Goal: Transaction & Acquisition: Purchase product/service

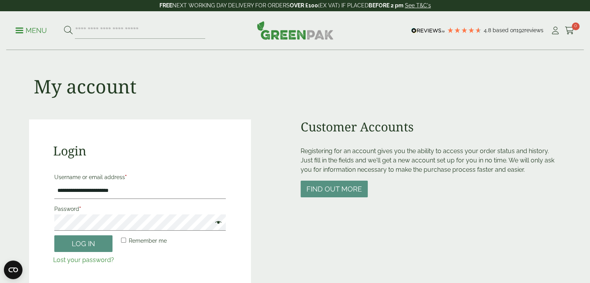
type input "**********"
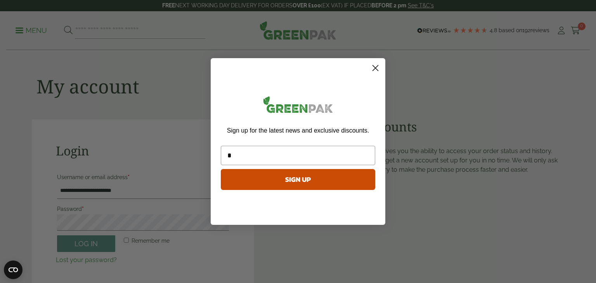
type input "*"
click at [378, 67] on circle "Close dialog" at bounding box center [375, 68] width 13 height 13
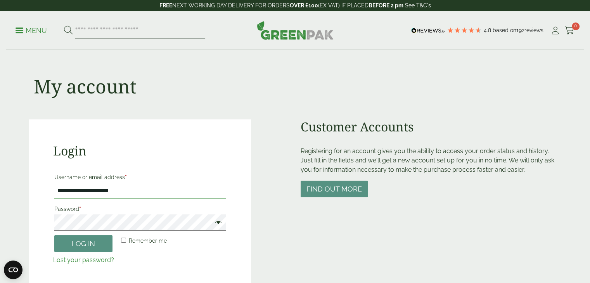
click at [137, 192] on input "**********" at bounding box center [140, 191] width 172 height 16
type input "**********"
click at [88, 247] on button "Log in" at bounding box center [83, 243] width 58 height 17
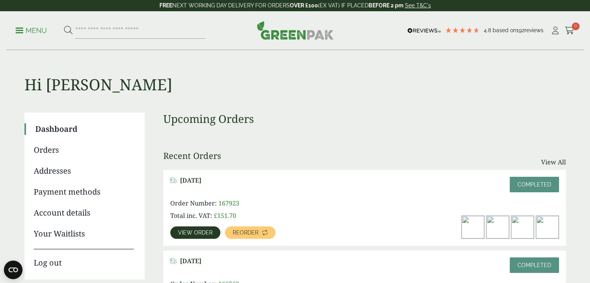
click at [22, 30] on span at bounding box center [20, 30] width 8 height 1
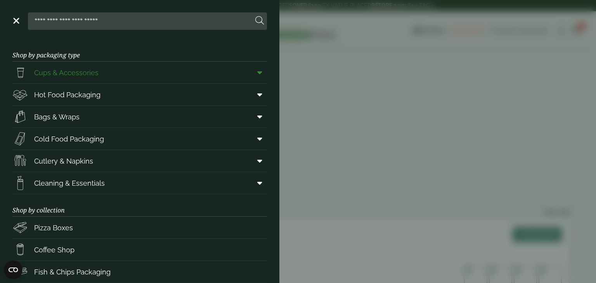
click at [257, 76] on icon at bounding box center [259, 73] width 5 height 8
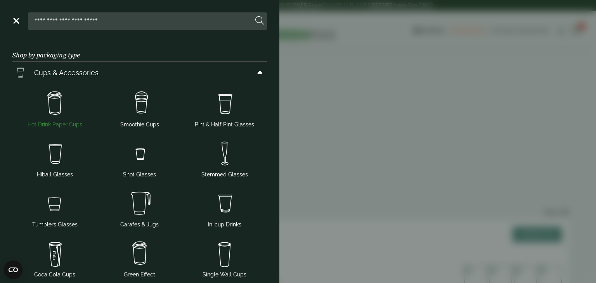
click at [46, 106] on img at bounding box center [55, 103] width 79 height 31
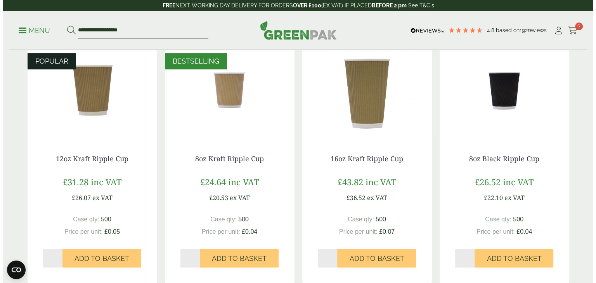
scroll to position [176, 0]
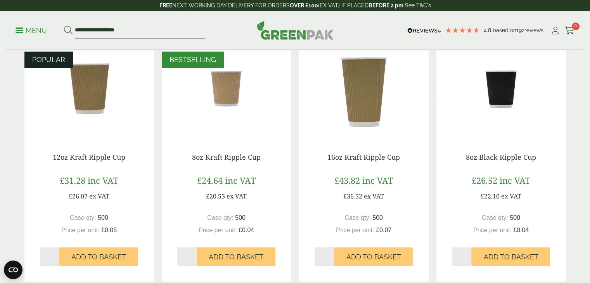
click at [194, 255] on input "*" at bounding box center [187, 256] width 20 height 19
type input "*"
click at [194, 255] on input "*" at bounding box center [187, 256] width 20 height 19
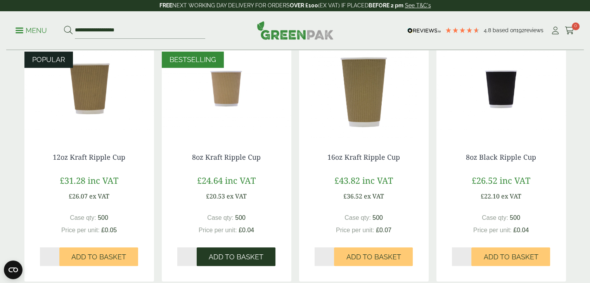
click at [227, 259] on span "Add to Basket" at bounding box center [236, 257] width 55 height 9
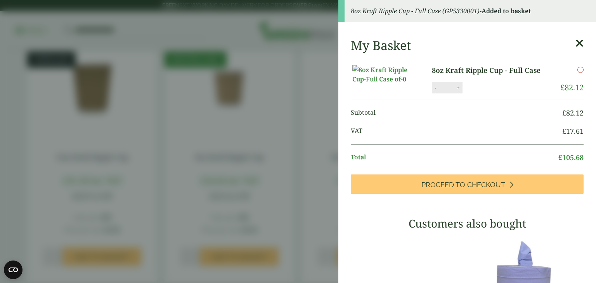
click at [575, 42] on icon at bounding box center [579, 43] width 8 height 11
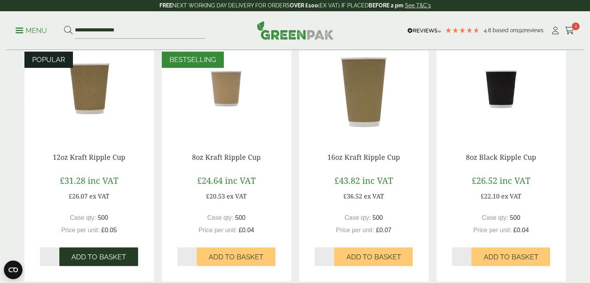
click at [100, 256] on span "Add to Basket" at bounding box center [98, 257] width 55 height 9
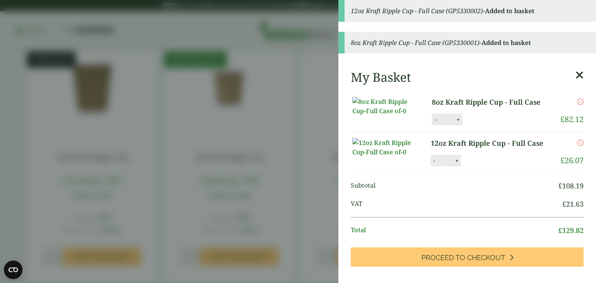
click at [575, 73] on icon at bounding box center [579, 75] width 8 height 11
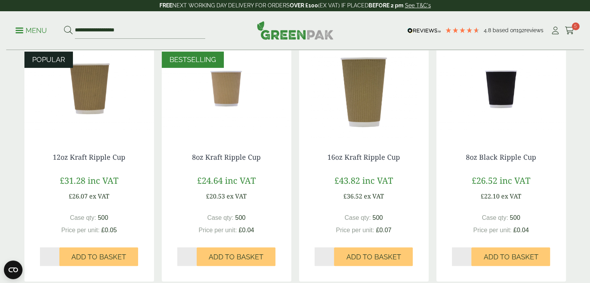
click at [17, 25] on ul "**********" at bounding box center [111, 30] width 190 height 16
click at [22, 30] on span at bounding box center [20, 30] width 8 height 1
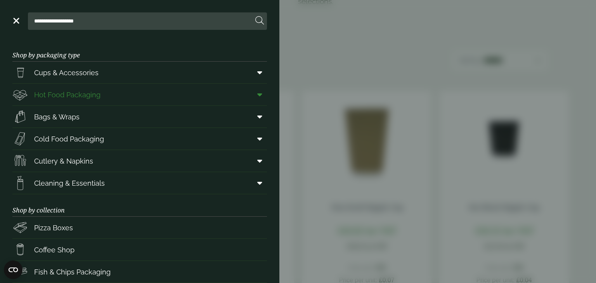
click at [159, 100] on link "Hot Food Packaging" at bounding box center [139, 95] width 254 height 22
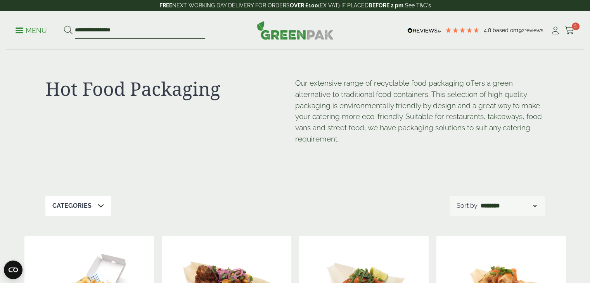
click at [125, 35] on input "**********" at bounding box center [140, 30] width 130 height 16
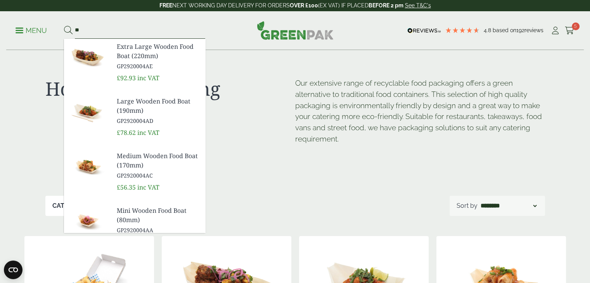
type input "*"
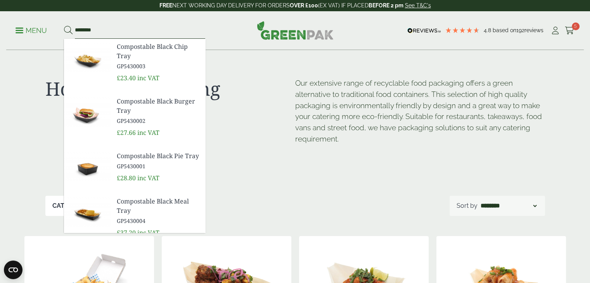
type input "********"
click at [139, 109] on span "Compostable Black Burger Tray" at bounding box center [158, 106] width 82 height 19
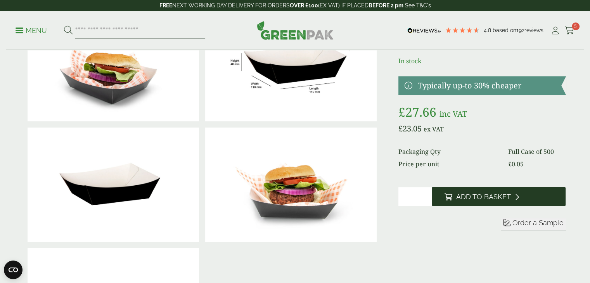
click at [504, 200] on span "Add to Basket" at bounding box center [483, 197] width 55 height 9
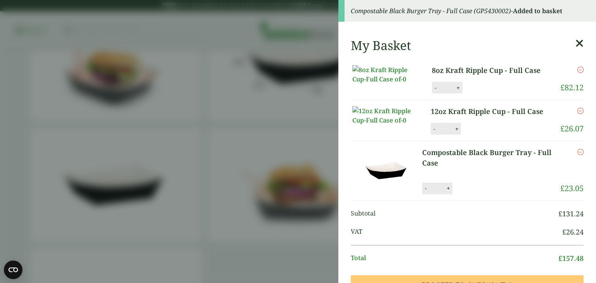
click at [575, 45] on icon at bounding box center [579, 43] width 8 height 11
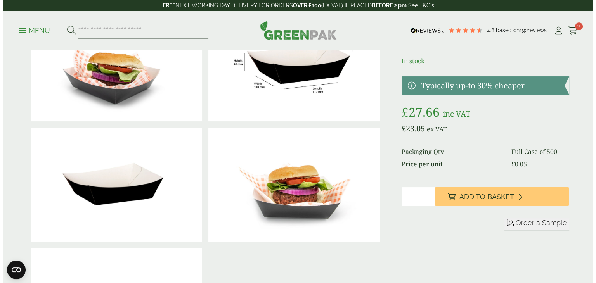
scroll to position [0, 0]
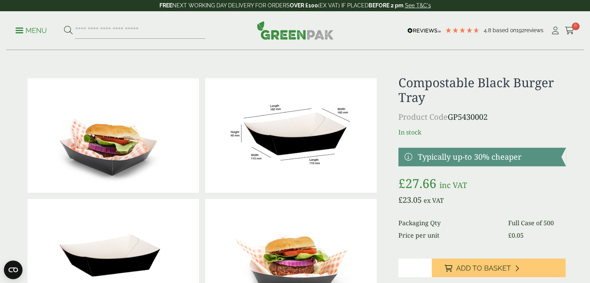
click at [22, 31] on p "Menu" at bounding box center [31, 30] width 31 height 9
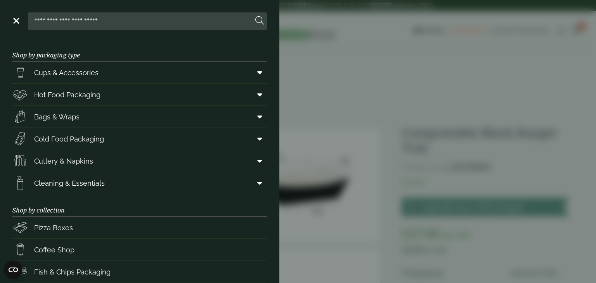
click at [261, 95] on main "Shop by packaging type Cups & Accessories Hot Drink Paper Cups Smoothie Cups Pi…" at bounding box center [139, 161] width 279 height 244
click at [257, 117] on icon at bounding box center [259, 117] width 5 height 8
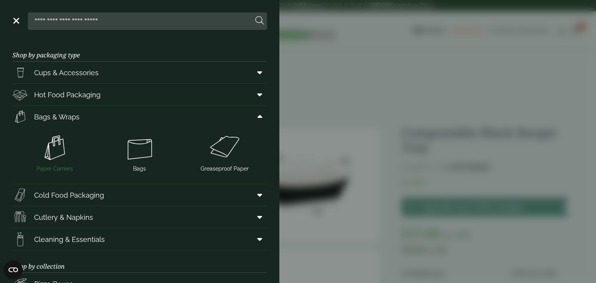
click at [53, 154] on img at bounding box center [55, 147] width 79 height 31
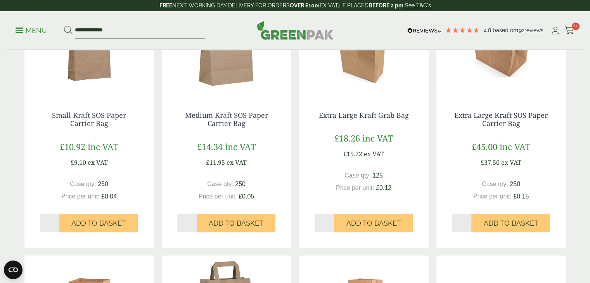
scroll to position [449, 0]
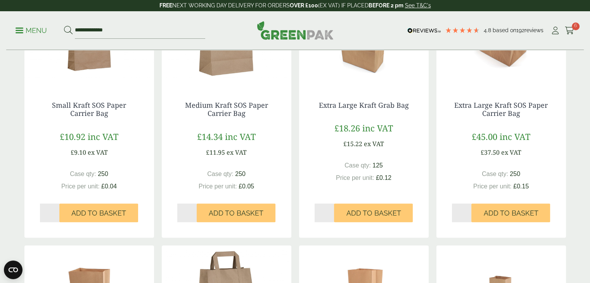
type input "*"
click at [194, 210] on input "*" at bounding box center [187, 213] width 20 height 19
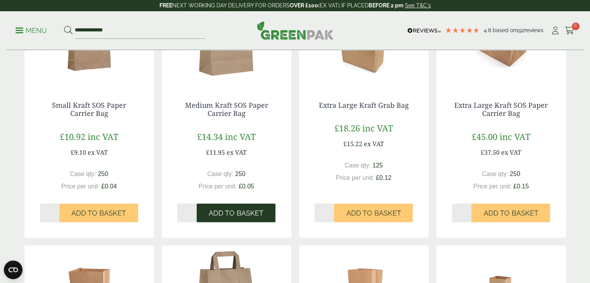
click at [233, 213] on span "Add to Basket" at bounding box center [236, 213] width 55 height 9
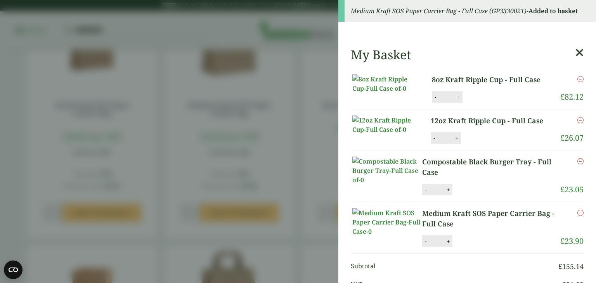
click at [575, 54] on icon at bounding box center [579, 52] width 8 height 11
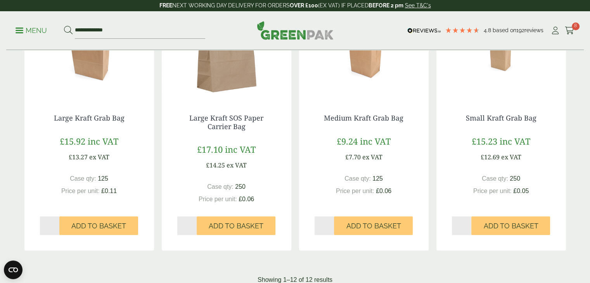
scroll to position [697, 0]
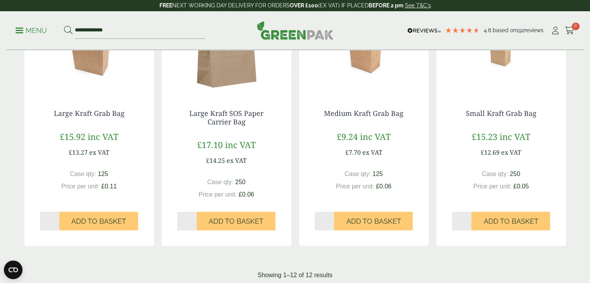
type input "*"
click at [194, 219] on input "*" at bounding box center [187, 221] width 20 height 19
click at [234, 218] on span "Add to Basket" at bounding box center [236, 221] width 55 height 9
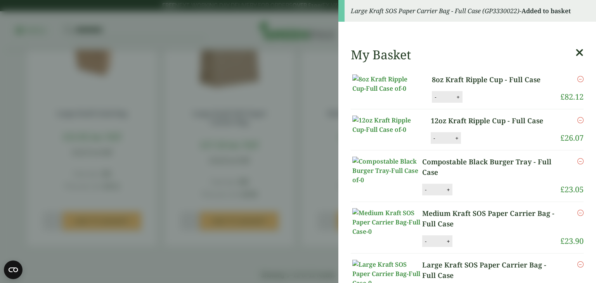
click at [575, 51] on icon at bounding box center [579, 52] width 8 height 11
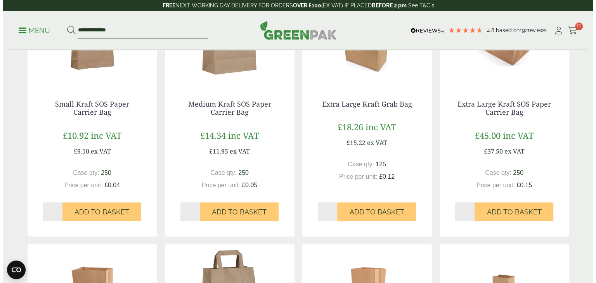
scroll to position [0, 0]
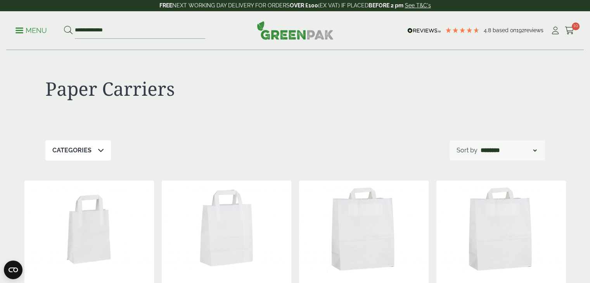
click at [22, 29] on p "Menu" at bounding box center [31, 30] width 31 height 9
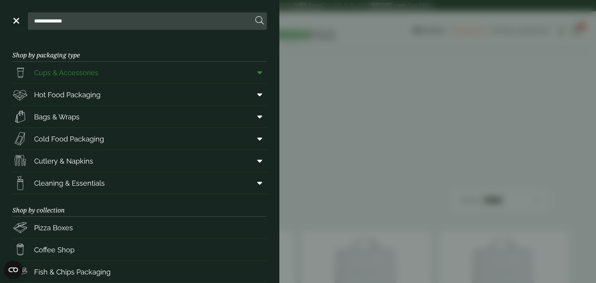
click at [257, 73] on span at bounding box center [257, 72] width 17 height 15
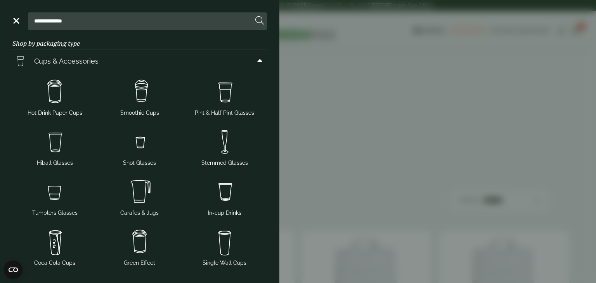
scroll to position [10, 0]
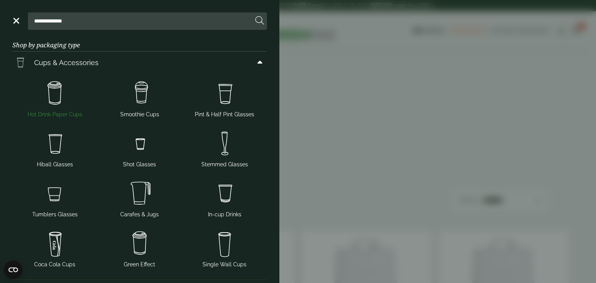
click at [58, 92] on img at bounding box center [55, 93] width 79 height 31
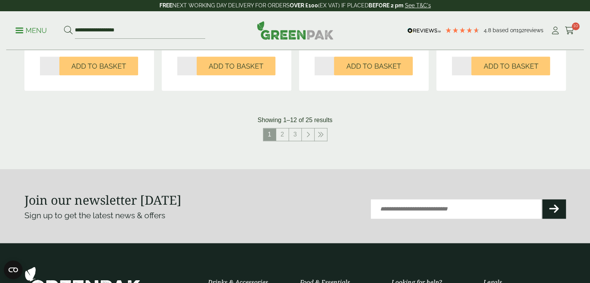
scroll to position [847, 0]
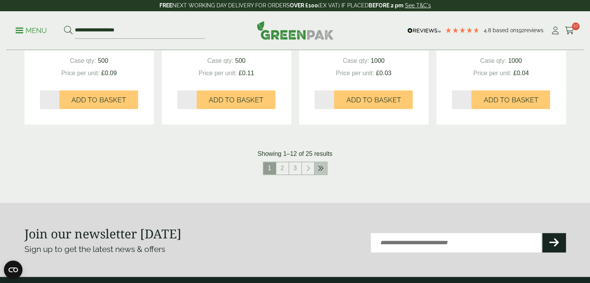
click at [324, 167] on link at bounding box center [321, 168] width 12 height 12
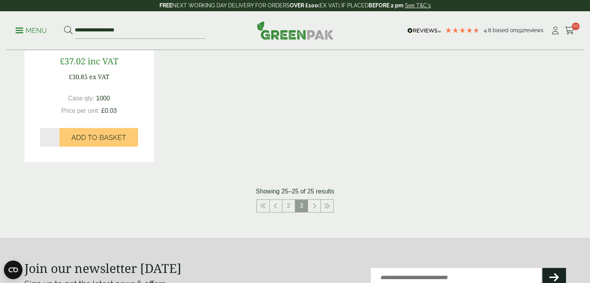
scroll to position [326, 0]
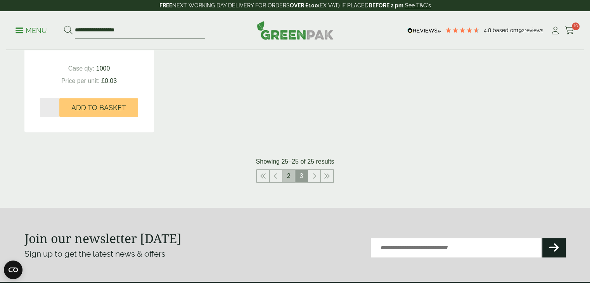
click at [292, 175] on link "2" at bounding box center [288, 176] width 12 height 12
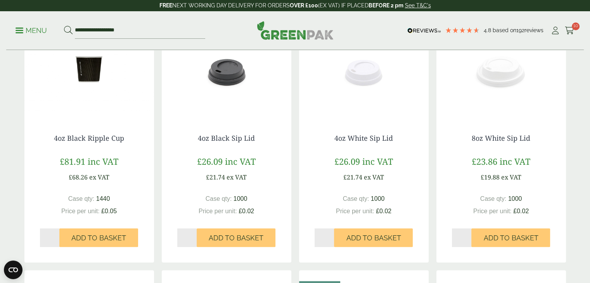
scroll to position [457, 0]
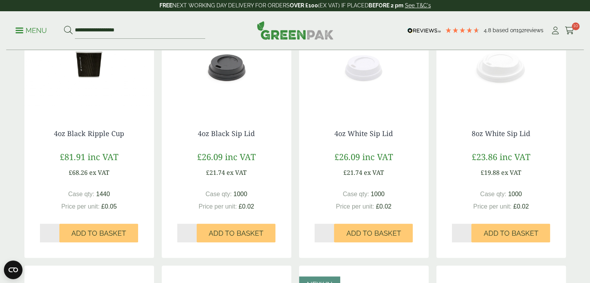
click at [467, 231] on input "*" at bounding box center [462, 233] width 20 height 19
type input "*"
click at [467, 231] on input "*" at bounding box center [462, 233] width 20 height 19
click at [503, 237] on button "Add to Basket" at bounding box center [510, 233] width 79 height 19
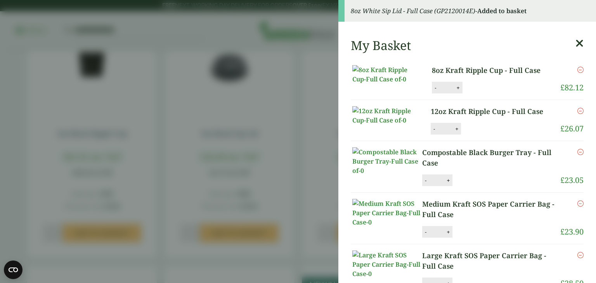
click at [575, 47] on icon at bounding box center [579, 43] width 8 height 11
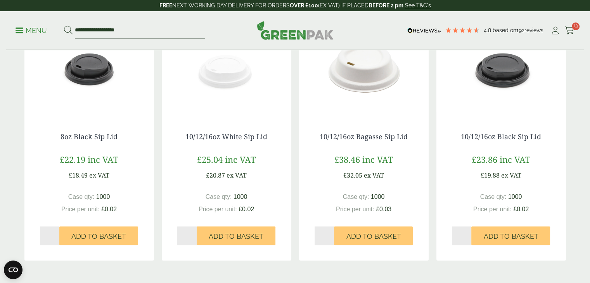
scroll to position [706, 0]
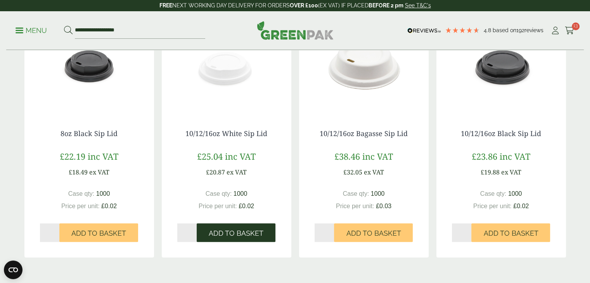
click at [239, 240] on button "Add to Basket" at bounding box center [236, 232] width 79 height 19
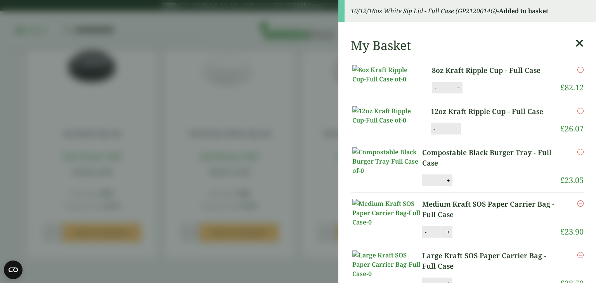
click at [575, 45] on icon at bounding box center [579, 43] width 8 height 11
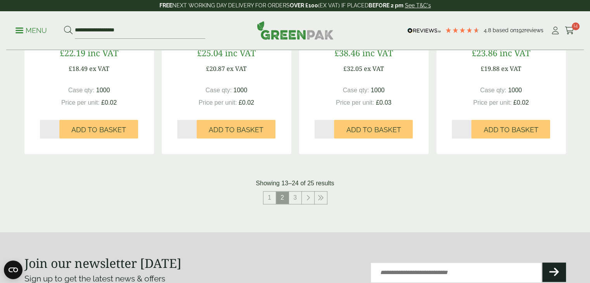
scroll to position [841, 0]
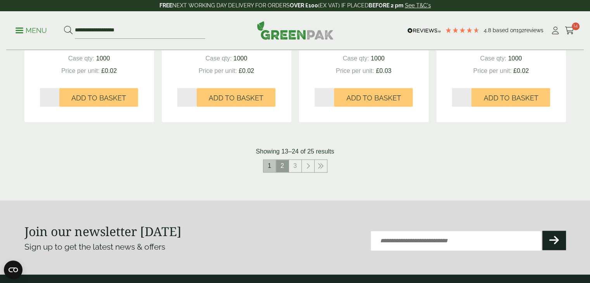
click at [272, 166] on link "1" at bounding box center [269, 166] width 12 height 12
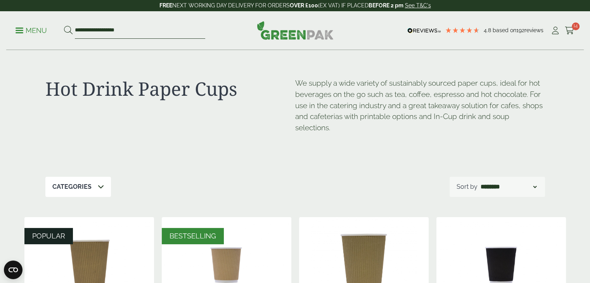
click at [142, 30] on input "**********" at bounding box center [140, 30] width 130 height 16
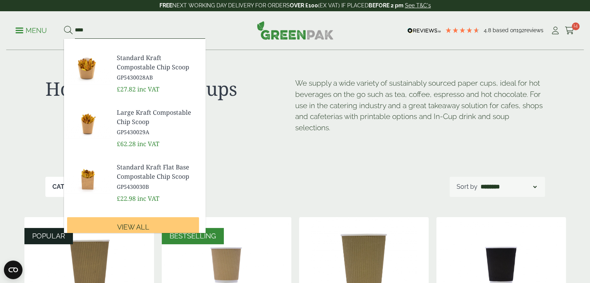
scroll to position [269, 0]
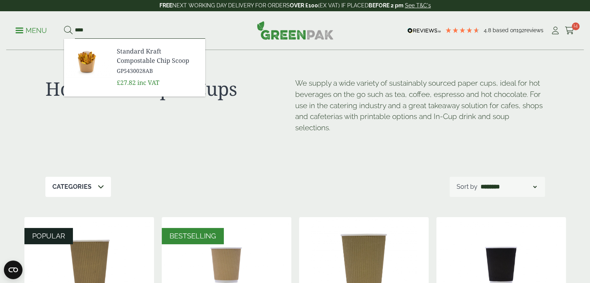
click at [152, 30] on input "****" at bounding box center [140, 30] width 130 height 16
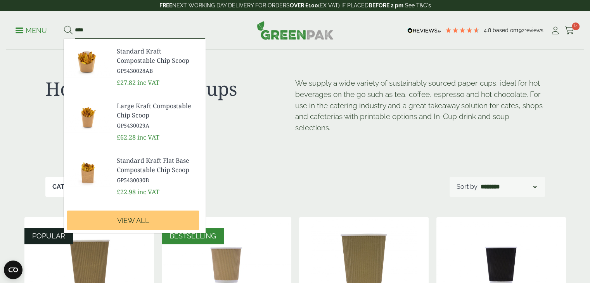
click at [152, 30] on input "****" at bounding box center [140, 30] width 130 height 16
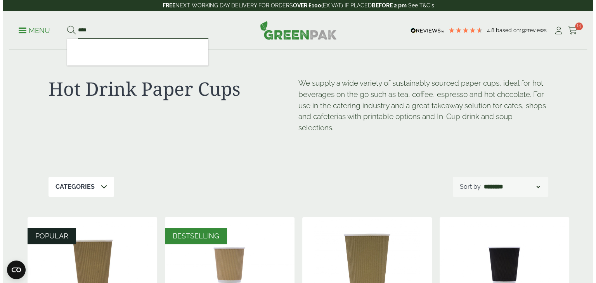
scroll to position [0, 0]
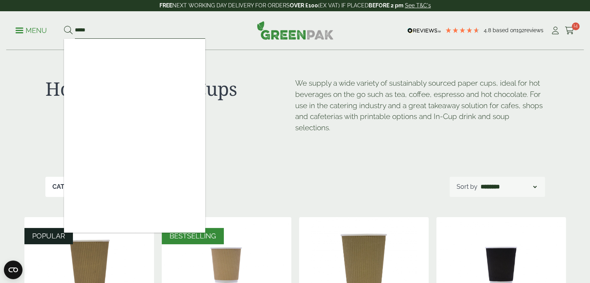
type input "*****"
click at [28, 27] on p "Menu" at bounding box center [31, 30] width 31 height 9
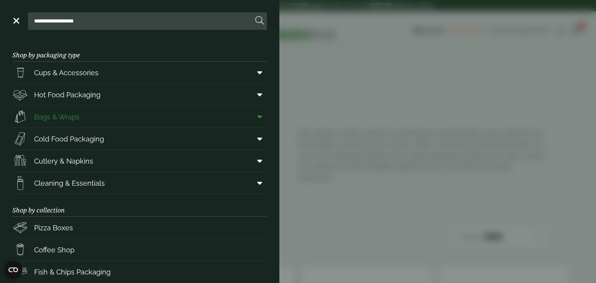
click at [257, 116] on icon at bounding box center [259, 117] width 5 height 8
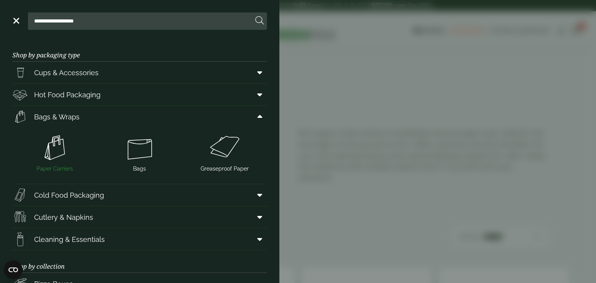
click at [62, 152] on img at bounding box center [55, 147] width 79 height 31
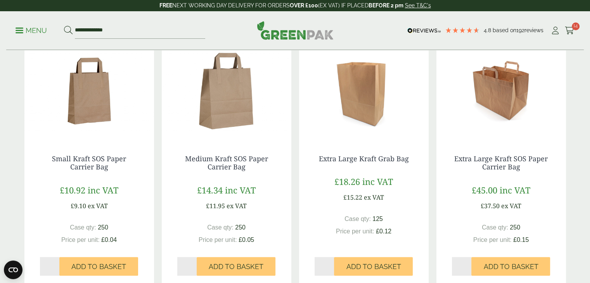
scroll to position [501, 0]
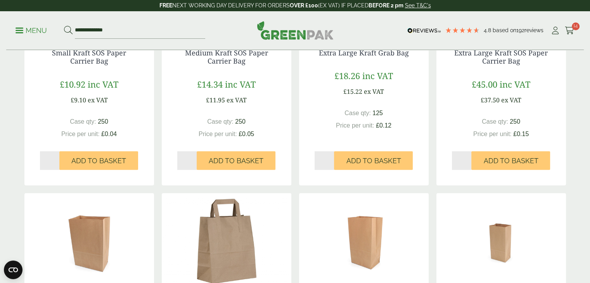
drag, startPoint x: 593, startPoint y: 39, endPoint x: 595, endPoint y: 143, distance: 104.0
click at [590, 143] on html "4.8 Based on 192 reviews FREE NEXT WORKING DAY DELIVERY - See T&C's FREE NEXT W…" at bounding box center [295, 147] width 590 height 1297
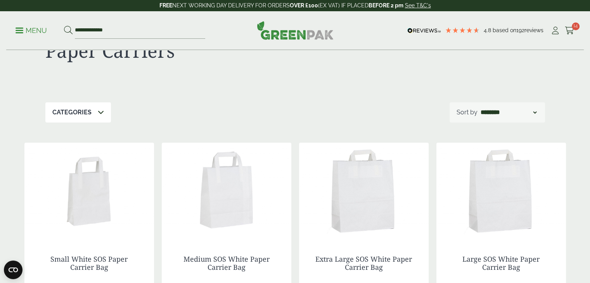
scroll to position [0, 0]
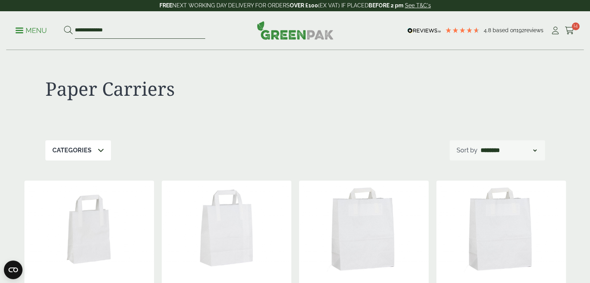
click at [123, 29] on input "**********" at bounding box center [140, 30] width 130 height 16
type input "*"
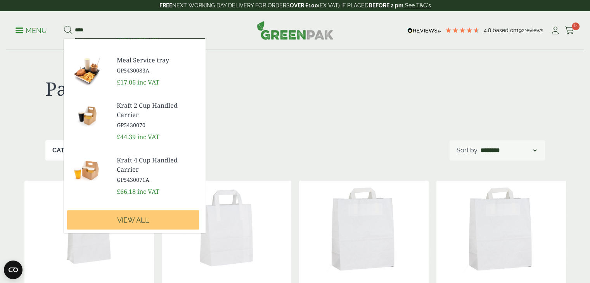
scroll to position [249, 0]
type input "****"
click at [132, 106] on span "Kraft 2 Cup Handled Carrier" at bounding box center [158, 110] width 82 height 19
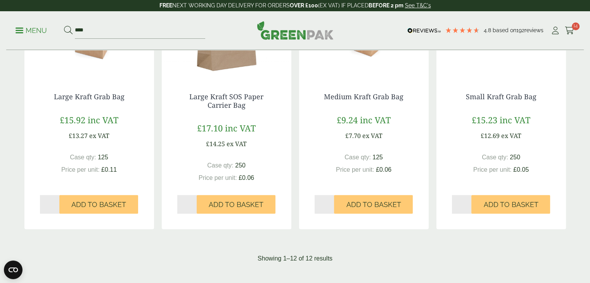
scroll to position [716, 0]
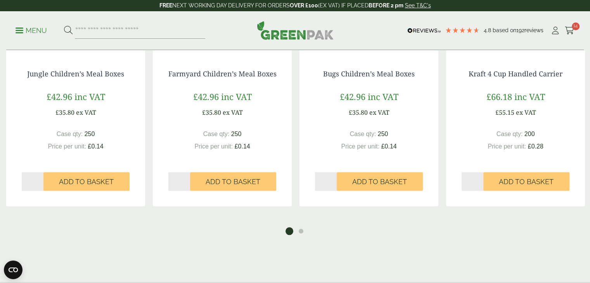
scroll to position [770, 0]
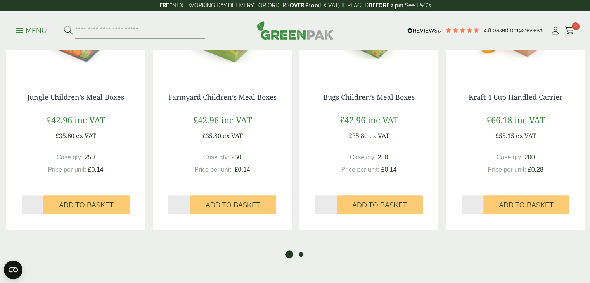
click at [302, 254] on button "2" at bounding box center [301, 255] width 8 height 8
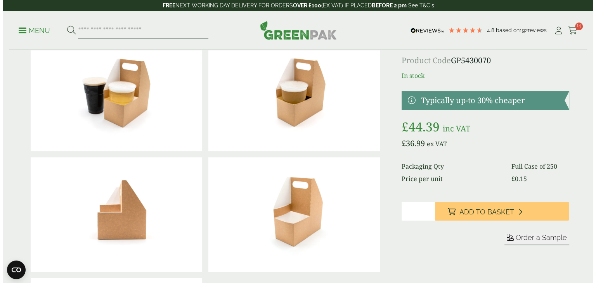
scroll to position [0, 0]
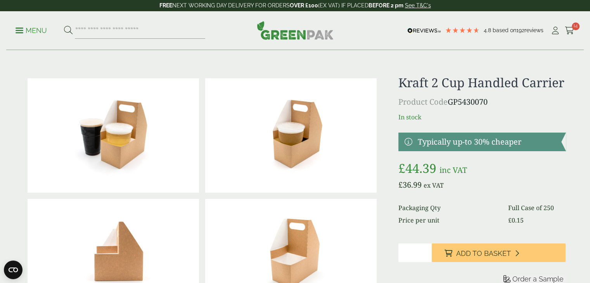
click at [16, 28] on link "Menu" at bounding box center [31, 30] width 31 height 8
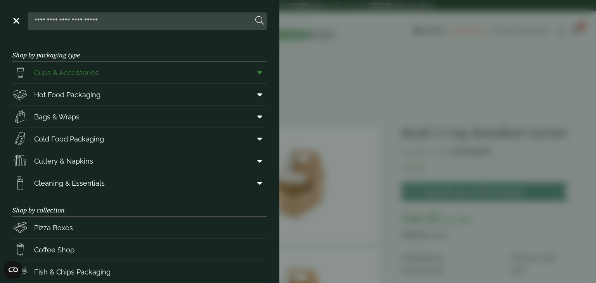
click at [257, 72] on icon at bounding box center [259, 73] width 5 height 8
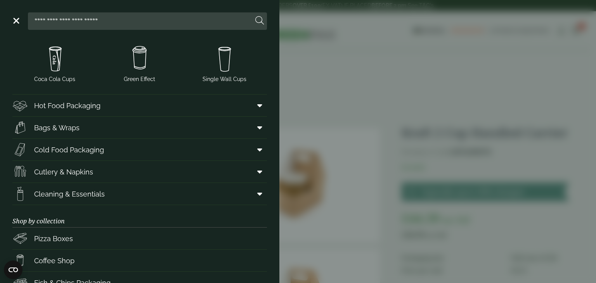
scroll to position [206, 0]
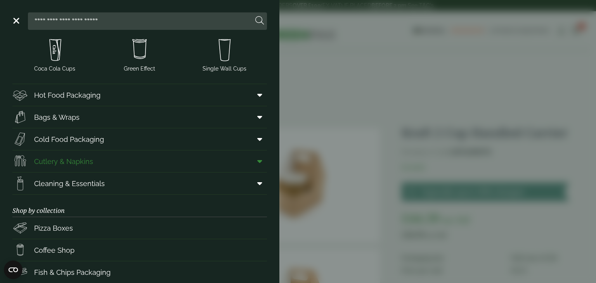
click at [257, 159] on icon at bounding box center [259, 161] width 5 height 8
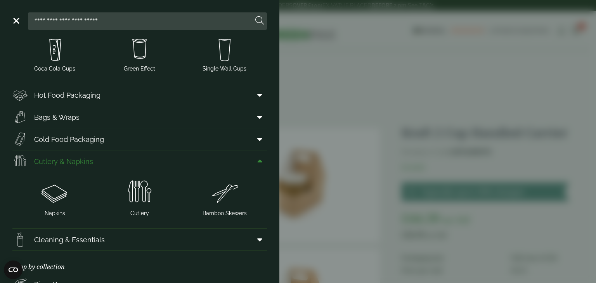
click at [257, 160] on icon at bounding box center [259, 161] width 5 height 8
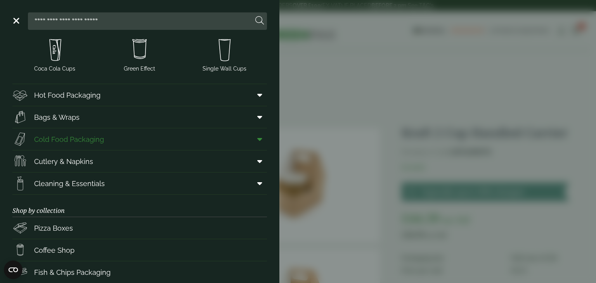
click at [257, 136] on span at bounding box center [257, 139] width 17 height 15
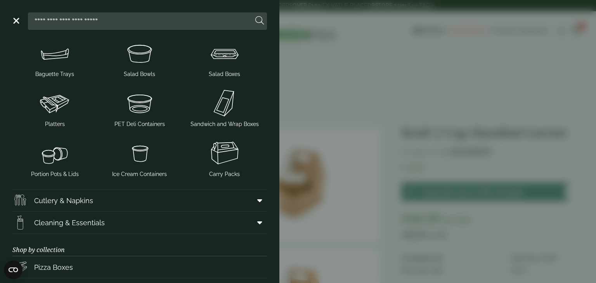
scroll to position [327, 0]
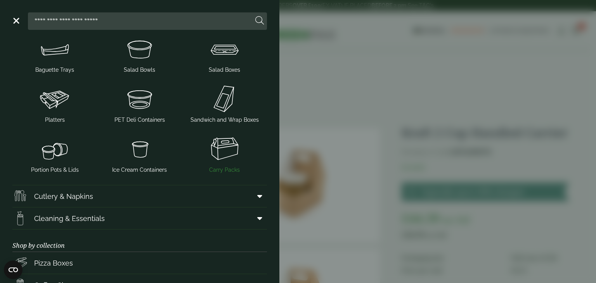
click at [201, 150] on img at bounding box center [224, 148] width 79 height 31
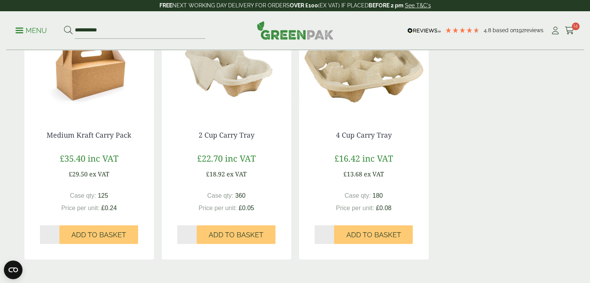
scroll to position [670, 0]
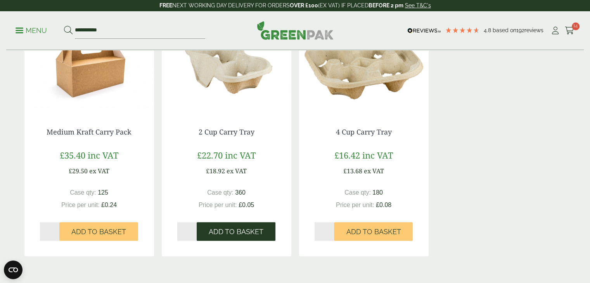
click at [230, 239] on button "Add to Basket" at bounding box center [236, 231] width 79 height 19
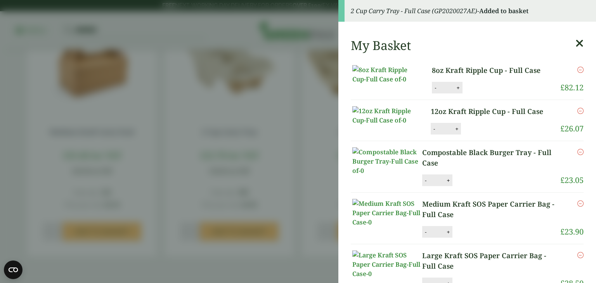
click at [575, 44] on icon at bounding box center [579, 43] width 8 height 11
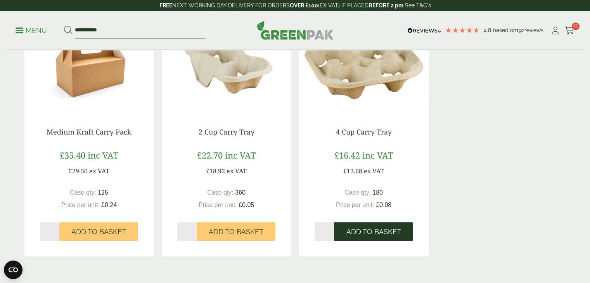
click at [382, 234] on span "Add to Basket" at bounding box center [373, 232] width 55 height 9
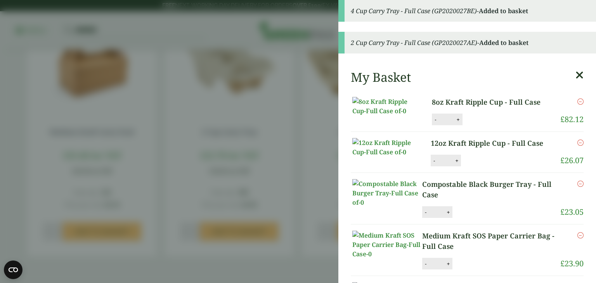
click at [575, 78] on icon at bounding box center [579, 75] width 8 height 11
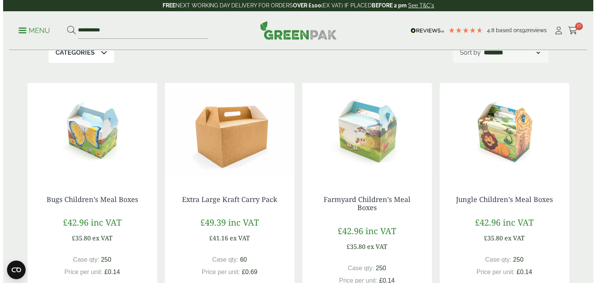
scroll to position [0, 0]
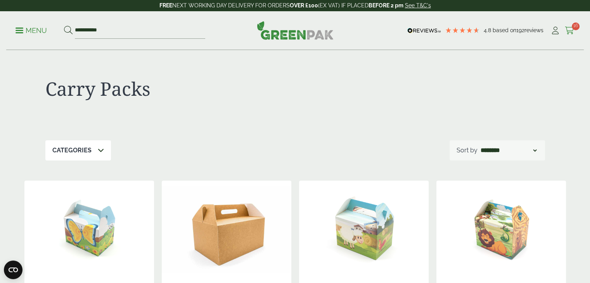
click at [569, 31] on icon at bounding box center [570, 31] width 10 height 8
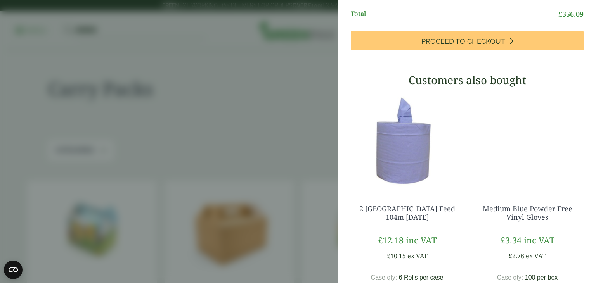
scroll to position [502, 0]
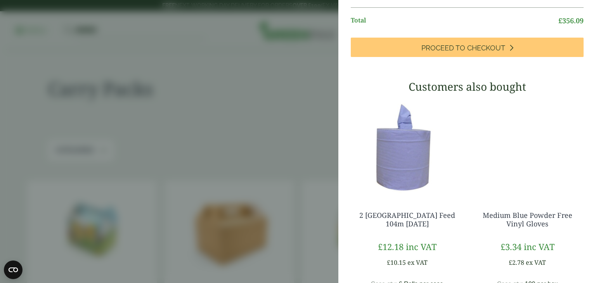
click at [277, 86] on aside "My Basket 8oz Kraft Ripple Cup - Full Case 8oz Kraft Ripple Cup - Full Case qua…" at bounding box center [298, 141] width 596 height 283
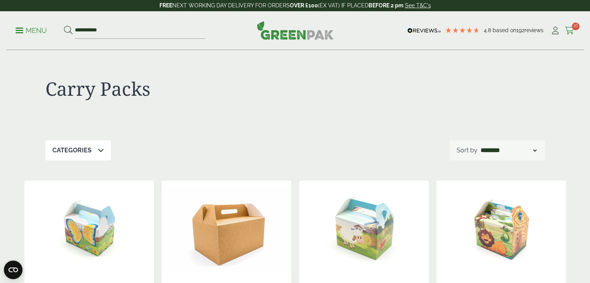
click at [572, 29] on span "16" at bounding box center [576, 26] width 8 height 8
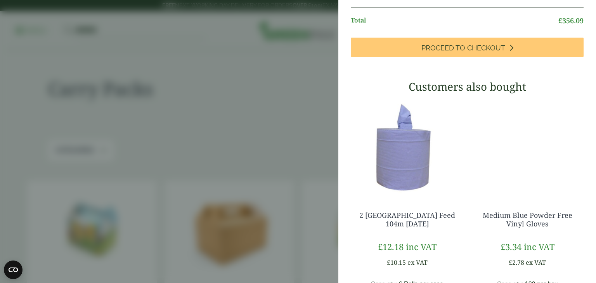
click at [265, 118] on aside "My Basket 8oz Kraft Ripple Cup - Full Case 8oz Kraft Ripple Cup - Full Case qua…" at bounding box center [298, 141] width 596 height 283
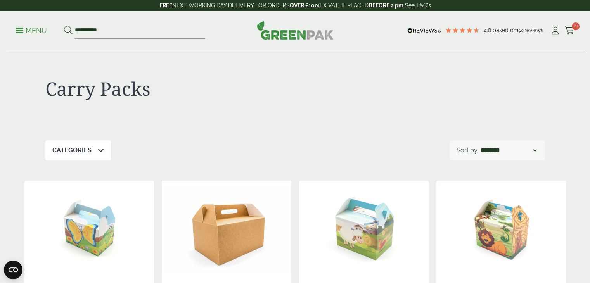
click at [22, 32] on link "Menu" at bounding box center [31, 30] width 31 height 8
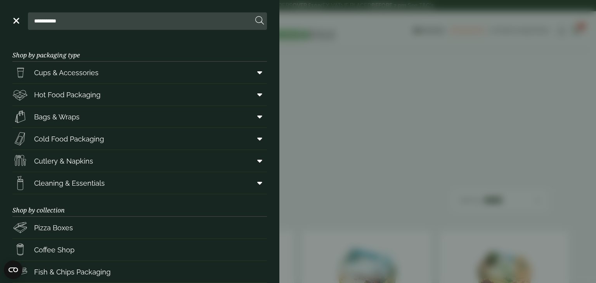
scroll to position [9, 0]
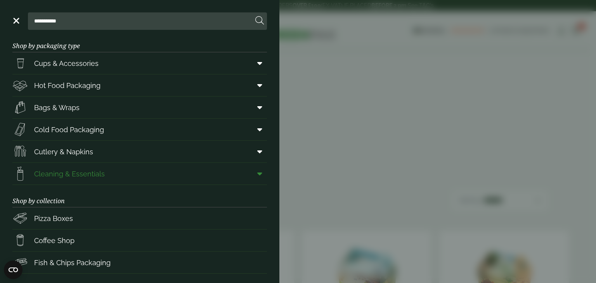
click at [257, 170] on icon at bounding box center [259, 174] width 5 height 8
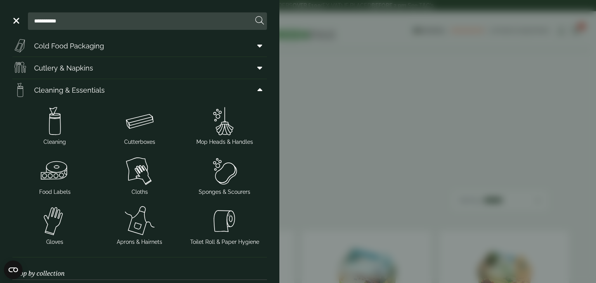
scroll to position [96, 0]
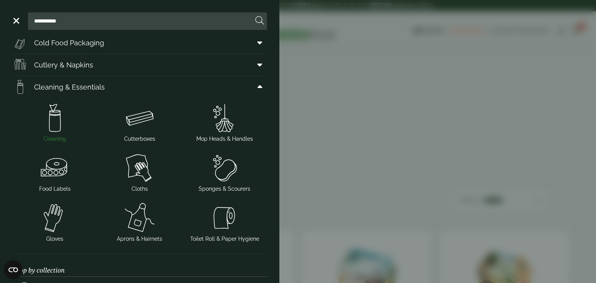
click at [54, 124] on img at bounding box center [55, 117] width 79 height 31
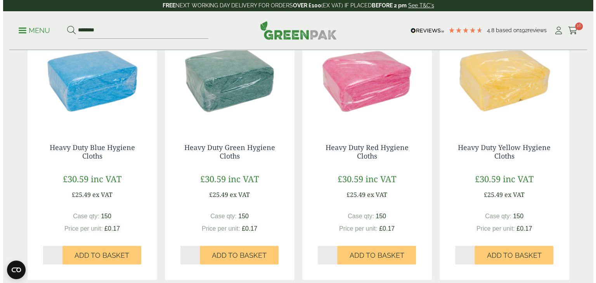
scroll to position [666, 0]
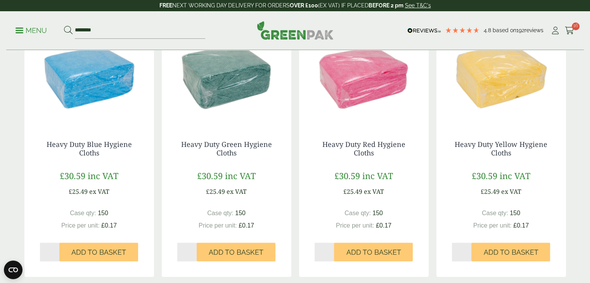
drag, startPoint x: 594, startPoint y: 44, endPoint x: 593, endPoint y: 182, distance: 137.7
click at [572, 26] on span "16" at bounding box center [576, 26] width 8 height 8
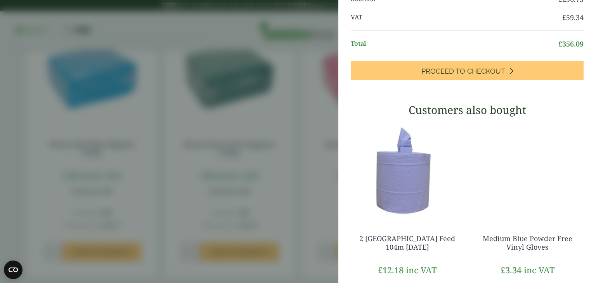
scroll to position [669, 0]
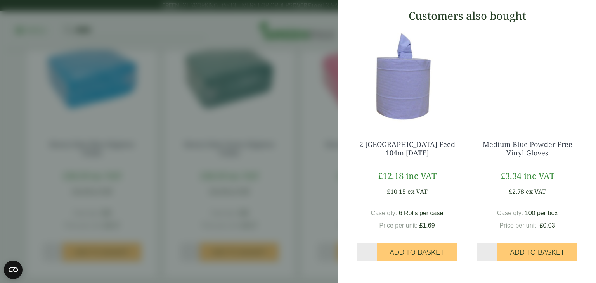
click at [188, 182] on aside "My Basket 8oz Kraft Ripple Cup - Full Case 8oz Kraft Ripple Cup - Full Case qua…" at bounding box center [298, 141] width 596 height 283
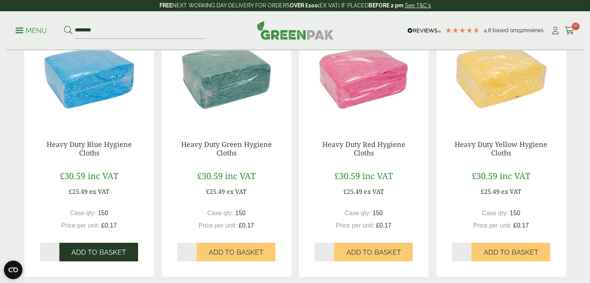
click at [88, 250] on span "Add to Basket" at bounding box center [98, 252] width 55 height 9
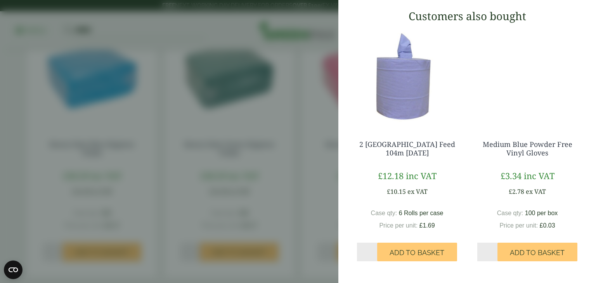
scroll to position [711, 0]
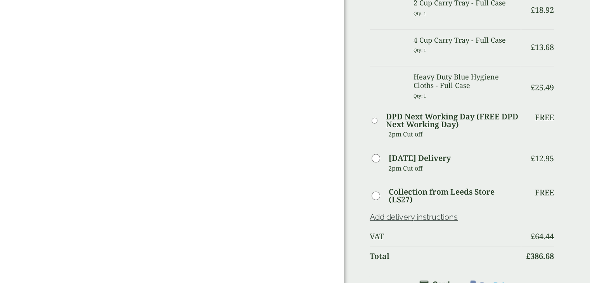
scroll to position [527, 0]
